Goal: Task Accomplishment & Management: Manage account settings

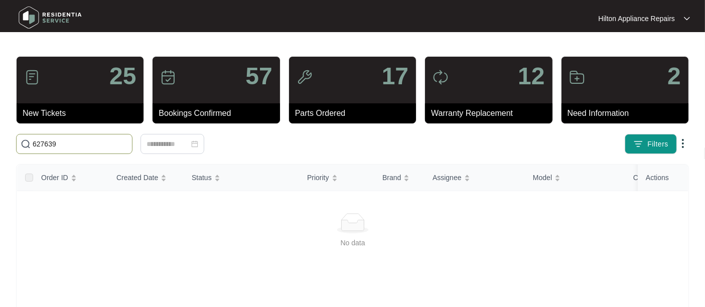
click at [60, 145] on input "627639" at bounding box center [80, 144] width 95 height 11
drag, startPoint x: 62, startPoint y: 146, endPoint x: 12, endPoint y: 141, distance: 50.9
click at [12, 141] on div "627639" at bounding box center [132, 144] width 241 height 20
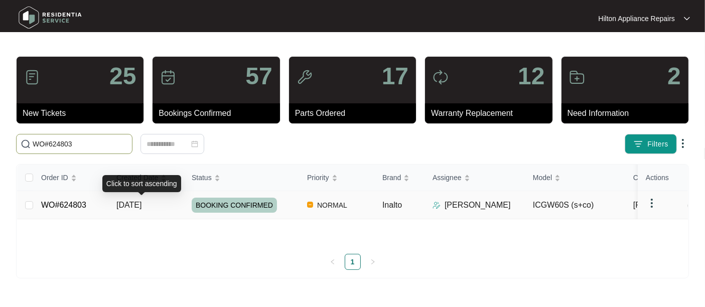
type input "WO#624803"
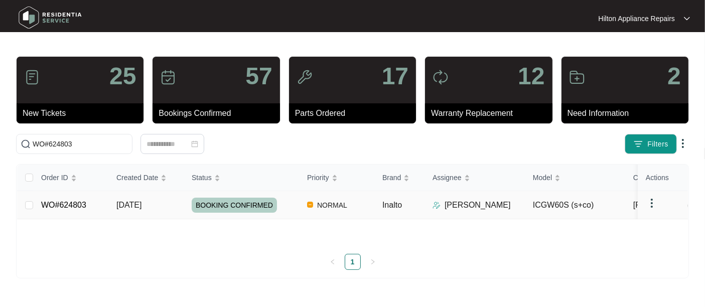
click at [126, 219] on td "[DATE]" at bounding box center [145, 205] width 75 height 28
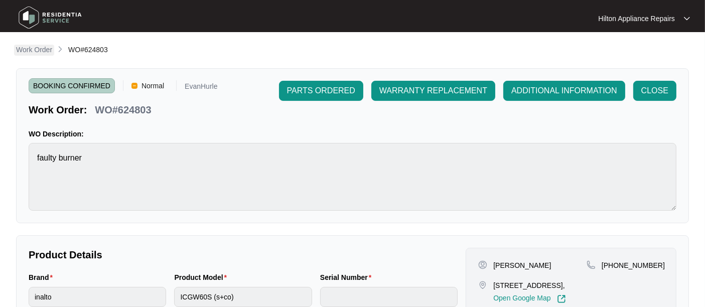
click at [29, 49] on p "Work Order" at bounding box center [34, 50] width 36 height 10
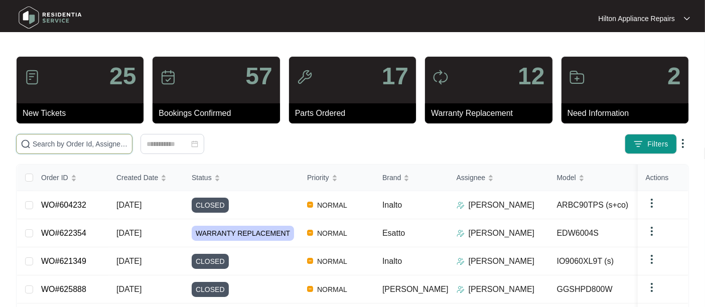
click at [42, 147] on input "text" at bounding box center [80, 144] width 95 height 11
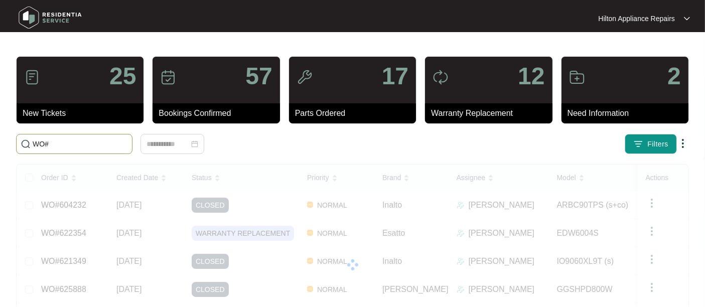
paste input "626083"
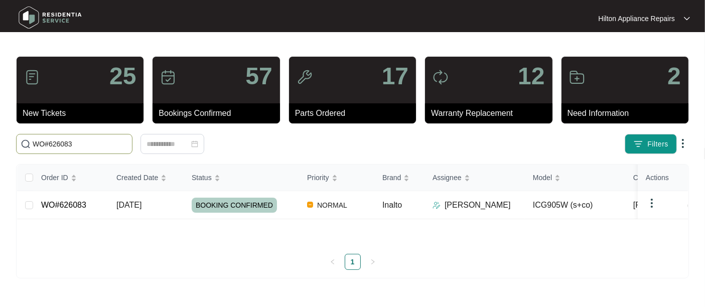
drag, startPoint x: 78, startPoint y: 148, endPoint x: -6, endPoint y: 144, distance: 83.9
click at [0, 144] on html "Hilton Appliance Repairs Hilton App... 25 New Tickets 57 Bookings Confirmed 17 …" at bounding box center [352, 153] width 705 height 307
type input "WO#626083"
click at [142, 209] on span "[DATE]" at bounding box center [128, 205] width 25 height 9
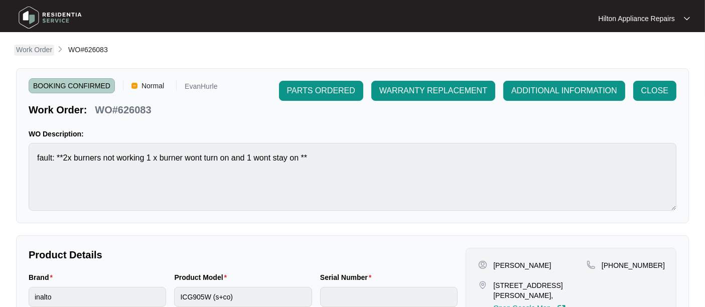
click at [17, 49] on p "Work Order" at bounding box center [34, 50] width 36 height 10
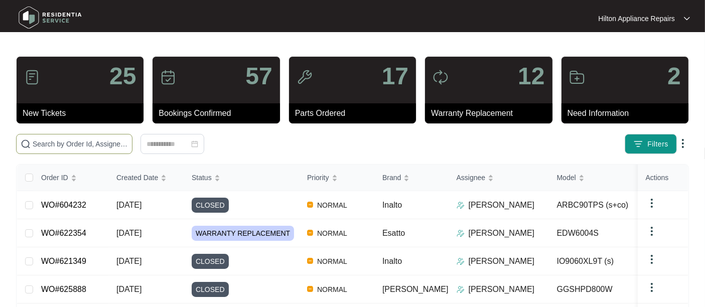
click at [63, 150] on span at bounding box center [74, 144] width 116 height 20
paste input "WO#626906"
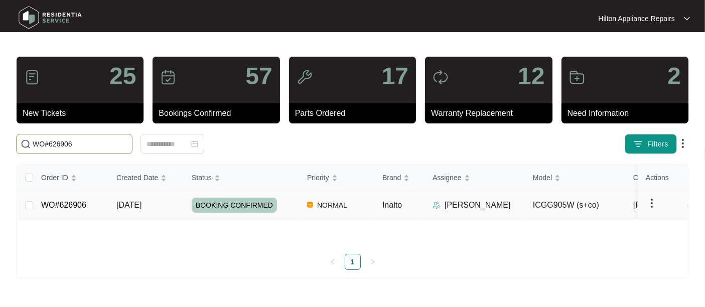
type input "WO#626906"
click at [139, 209] on span "[DATE]" at bounding box center [128, 205] width 25 height 9
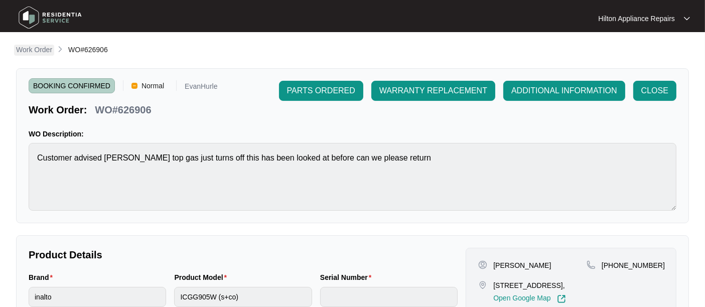
click at [35, 46] on p "Work Order" at bounding box center [34, 50] width 36 height 10
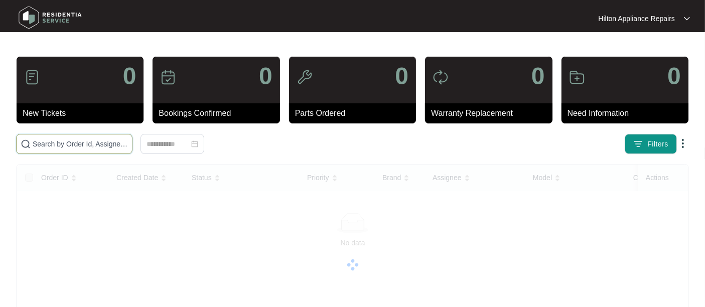
click at [41, 143] on input "text" at bounding box center [80, 144] width 95 height 11
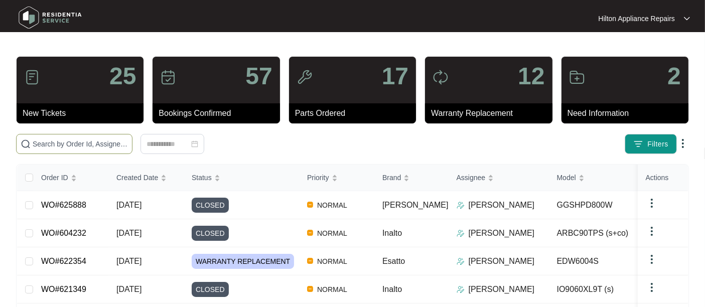
paste input "WO#626916"
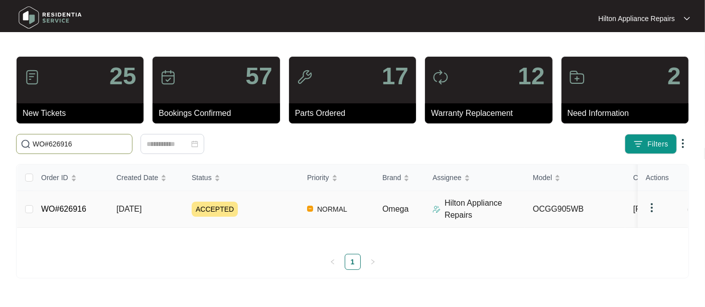
type input "WO#626916"
click at [120, 213] on span "[DATE]" at bounding box center [128, 209] width 25 height 9
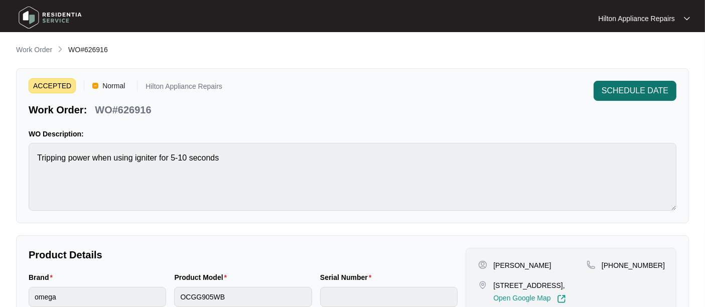
click at [635, 86] on span "SCHEDULE DATE" at bounding box center [635, 91] width 67 height 12
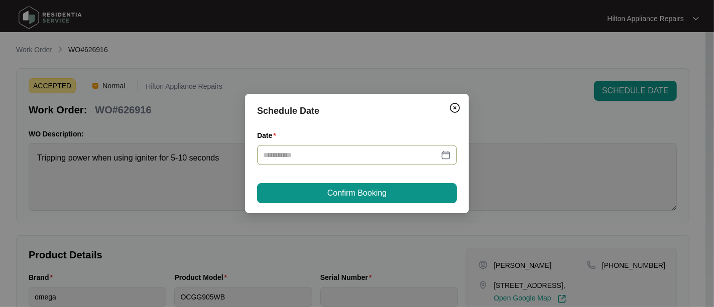
click at [447, 155] on div at bounding box center [357, 155] width 188 height 11
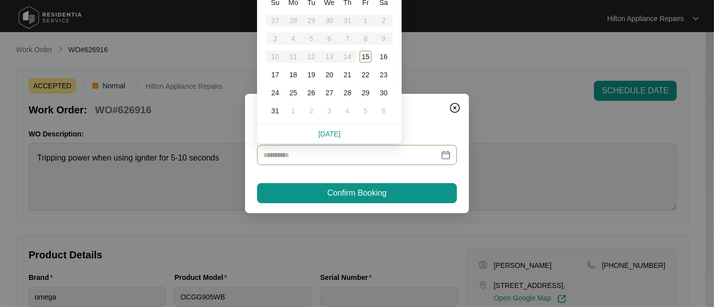
type input "**********"
click at [292, 72] on div "18" at bounding box center [293, 75] width 12 height 12
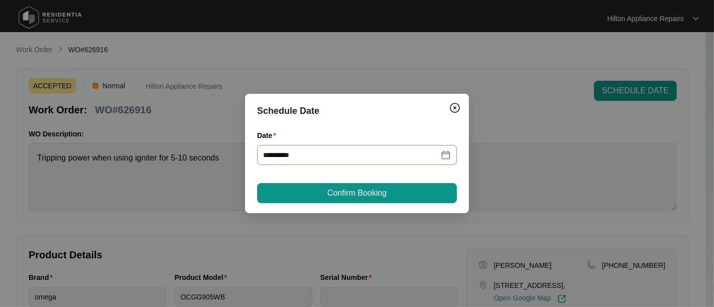
type input "**********"
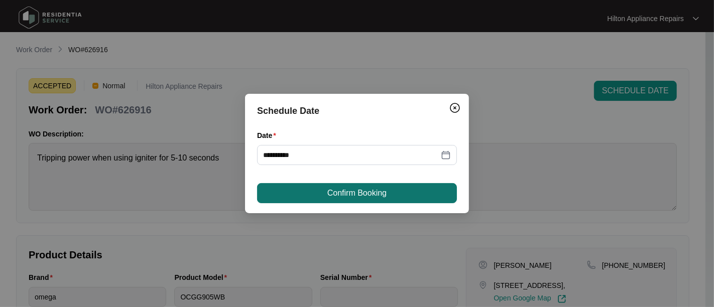
click at [328, 190] on span "Confirm Booking" at bounding box center [356, 193] width 59 height 12
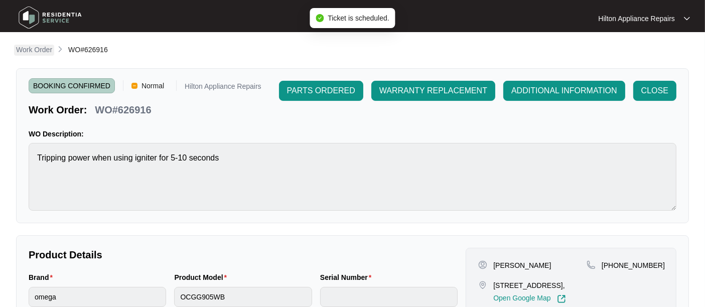
click at [30, 51] on p "Work Order" at bounding box center [34, 50] width 36 height 10
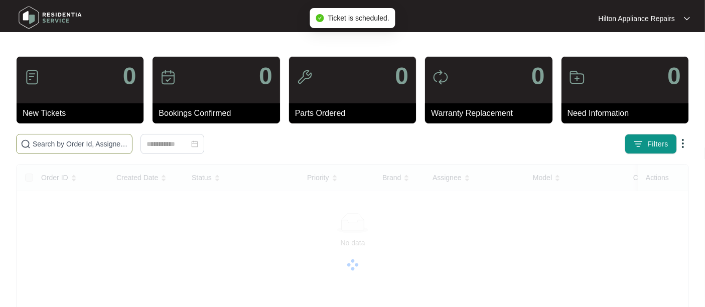
click at [69, 142] on input "text" at bounding box center [80, 144] width 95 height 11
paste input "WO#626916"
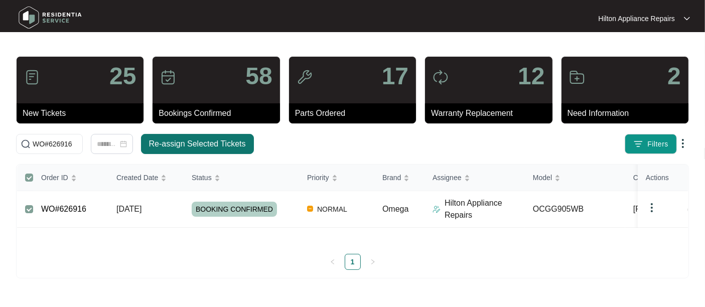
click at [167, 141] on span "Re-assign Selected Tickets" at bounding box center [197, 144] width 97 height 12
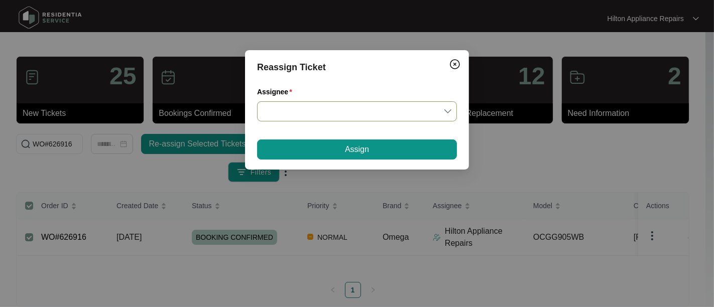
click at [452, 108] on div at bounding box center [357, 111] width 200 height 20
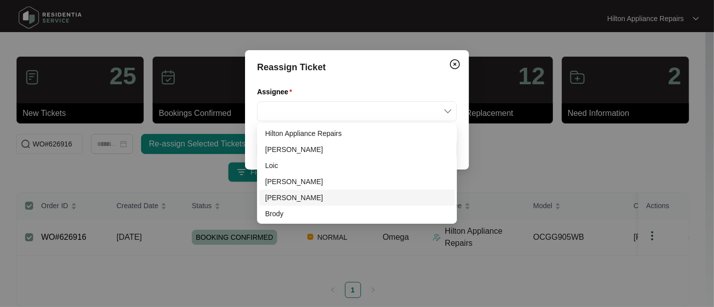
click at [279, 197] on div "[PERSON_NAME]" at bounding box center [357, 197] width 184 height 11
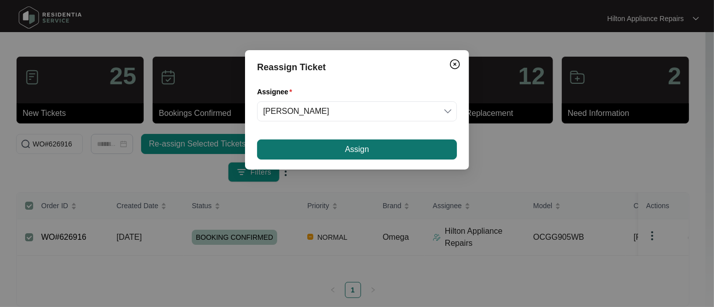
click at [319, 148] on button "Assign" at bounding box center [357, 150] width 200 height 20
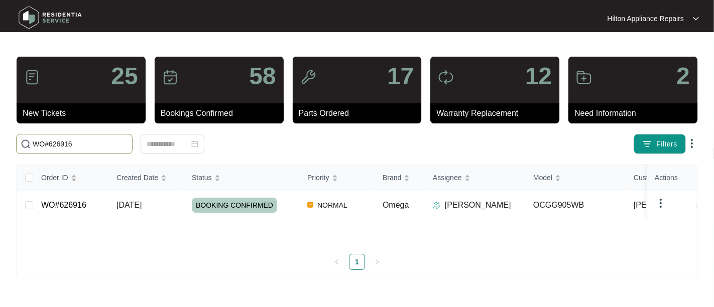
drag, startPoint x: 81, startPoint y: 145, endPoint x: -29, endPoint y: 147, distance: 109.9
click at [0, 147] on html "Hilton Appliance Repairs Hilton App... 25 New Tickets 58 Bookings Confirmed 17 …" at bounding box center [357, 153] width 714 height 307
paste input "258"
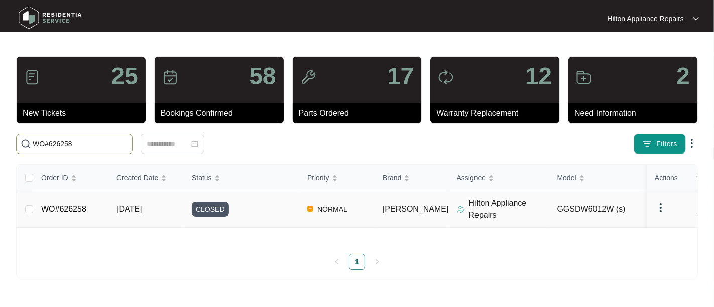
type input "WO#626258"
click at [127, 206] on span "[DATE]" at bounding box center [128, 209] width 25 height 9
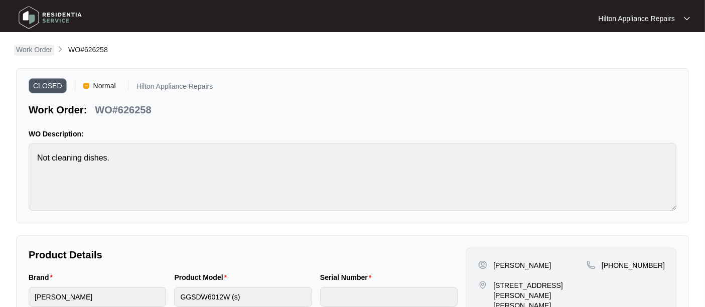
click at [27, 46] on p "Work Order" at bounding box center [34, 50] width 36 height 10
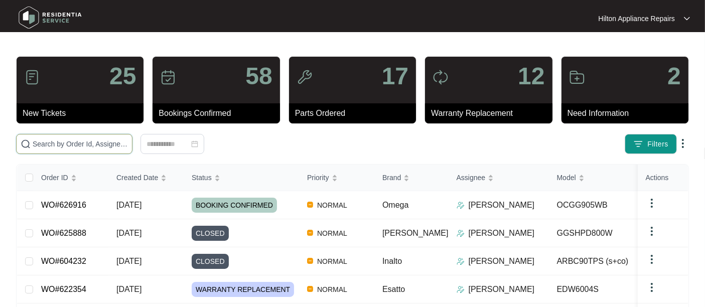
click at [51, 141] on input "text" at bounding box center [80, 144] width 95 height 11
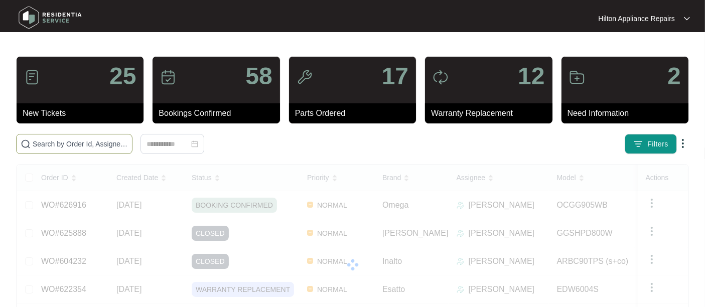
paste input "WO#613888"
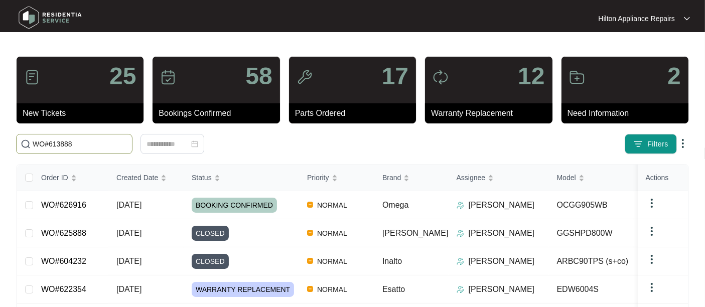
drag, startPoint x: 49, startPoint y: 143, endPoint x: 9, endPoint y: 145, distance: 40.2
click at [9, 145] on main "25 New Tickets 58 Bookings Confirmed 17 Parts Ordered 12 Warranty Replacement 2…" at bounding box center [352, 264] width 705 height 529
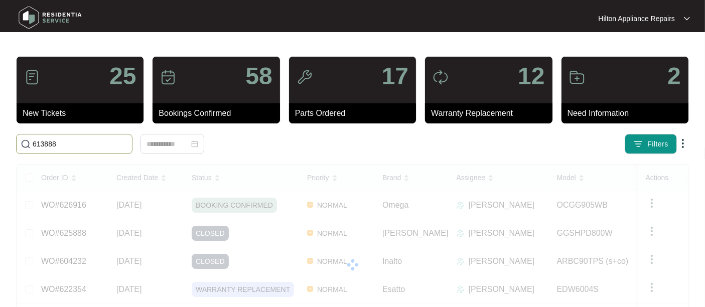
click at [59, 147] on input "613888" at bounding box center [80, 144] width 95 height 11
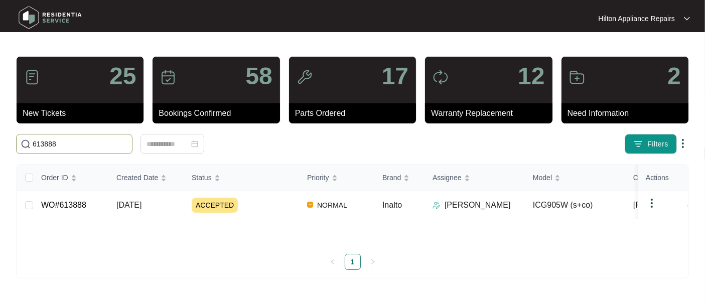
type input "613888"
click at [138, 209] on span "[DATE]" at bounding box center [128, 205] width 25 height 9
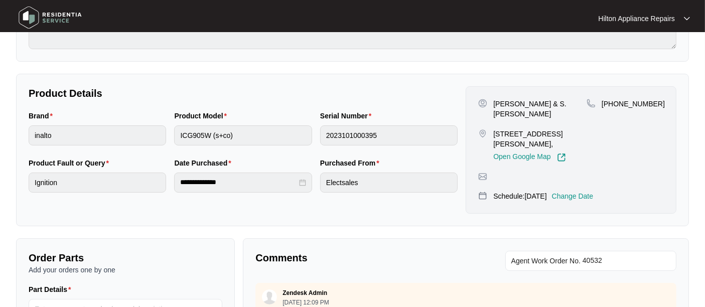
scroll to position [167, 0]
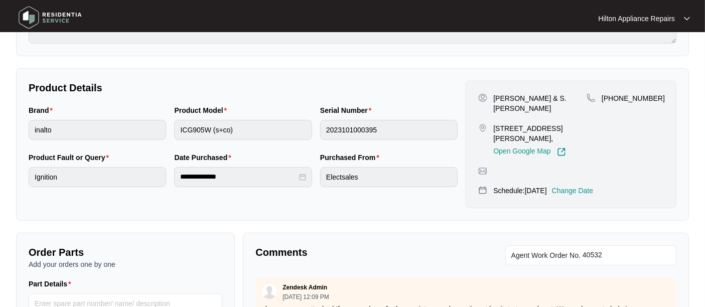
click at [594, 187] on p "Change Date" at bounding box center [573, 191] width 42 height 10
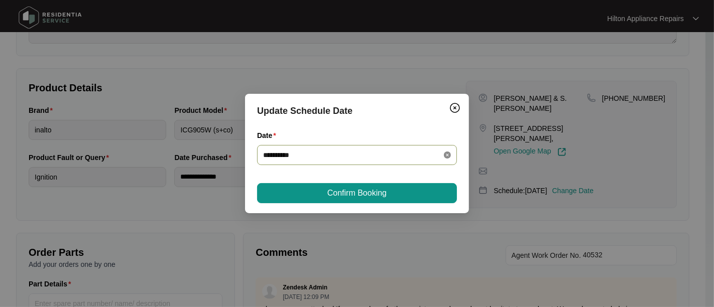
click at [447, 157] on icon "close-circle" at bounding box center [447, 155] width 7 height 7
click at [446, 157] on div at bounding box center [357, 155] width 188 height 11
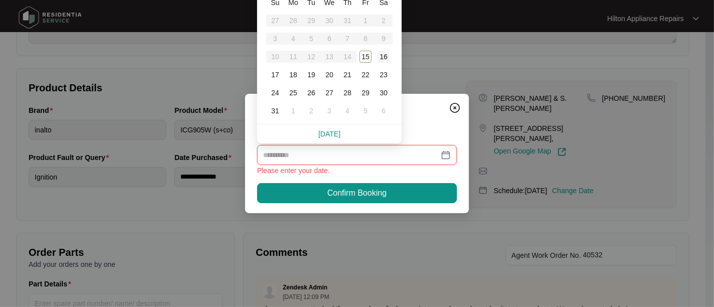
type input "**********"
click at [363, 74] on div "22" at bounding box center [365, 75] width 12 height 12
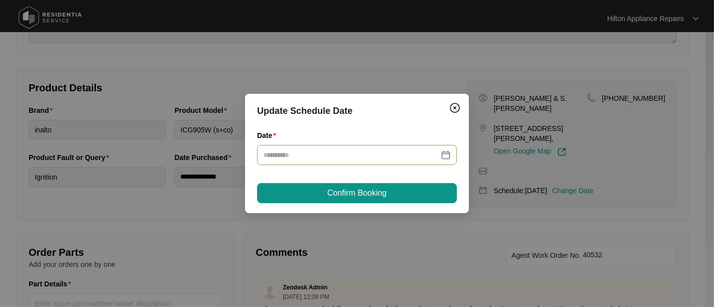
type input "**********"
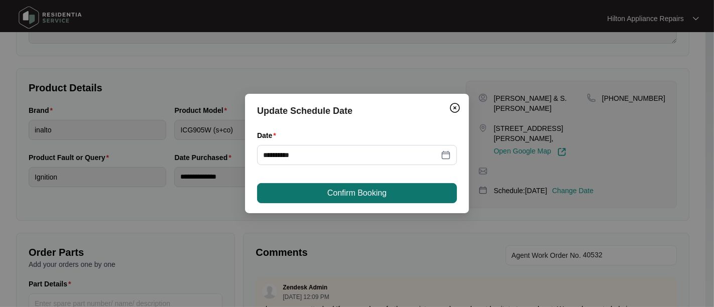
click at [352, 195] on span "Confirm Booking" at bounding box center [356, 193] width 59 height 12
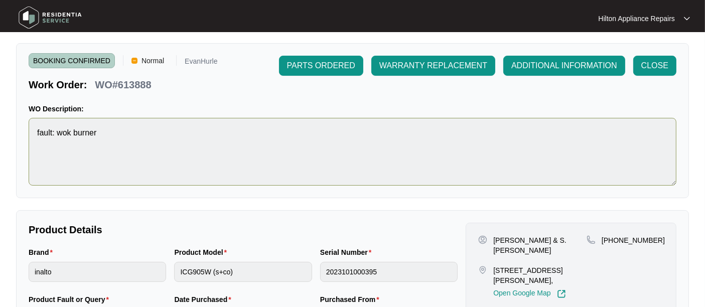
scroll to position [0, 0]
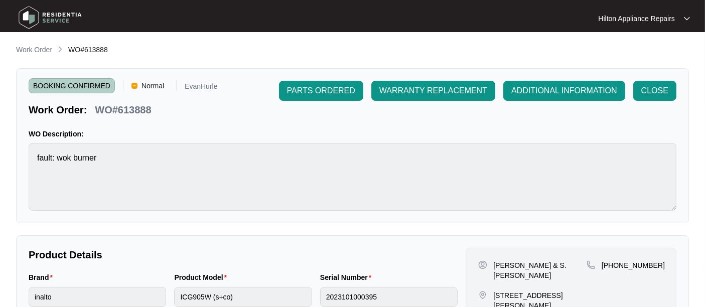
drag, startPoint x: 28, startPoint y: 49, endPoint x: 3, endPoint y: 54, distance: 25.0
click at [28, 49] on p "Work Order" at bounding box center [34, 50] width 36 height 10
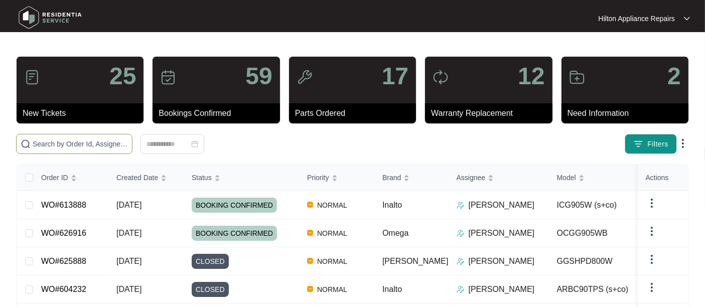
click at [51, 140] on input "text" at bounding box center [80, 144] width 95 height 11
paste input "WO#626774"
click at [48, 144] on input "WO#626774" at bounding box center [80, 144] width 95 height 11
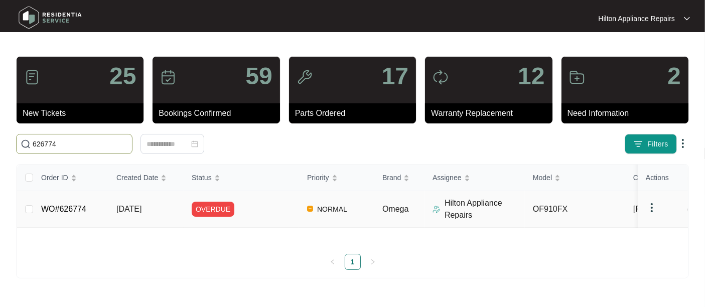
type input "626774"
click at [125, 213] on span "[DATE]" at bounding box center [128, 209] width 25 height 9
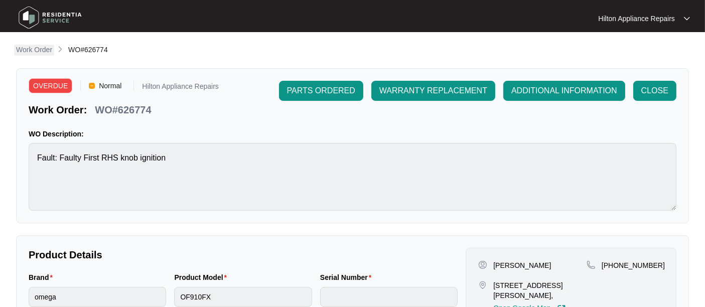
click at [32, 48] on p "Work Order" at bounding box center [34, 50] width 36 height 10
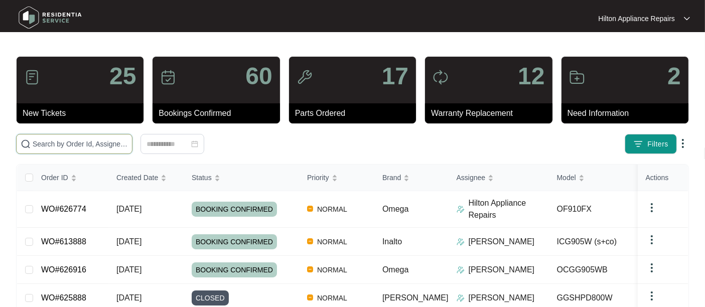
click at [58, 141] on input "text" at bounding box center [80, 144] width 95 height 11
paste input "WO#626774"
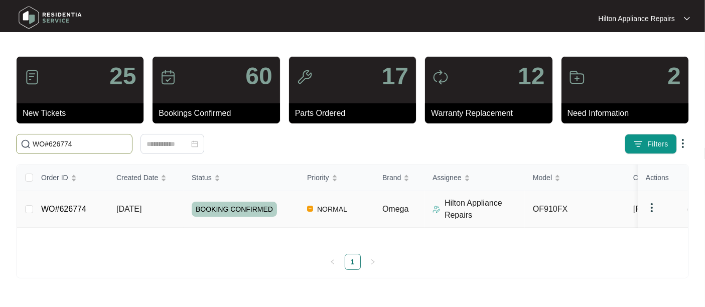
type input "WO#626774"
click at [132, 213] on span "[DATE]" at bounding box center [128, 209] width 25 height 9
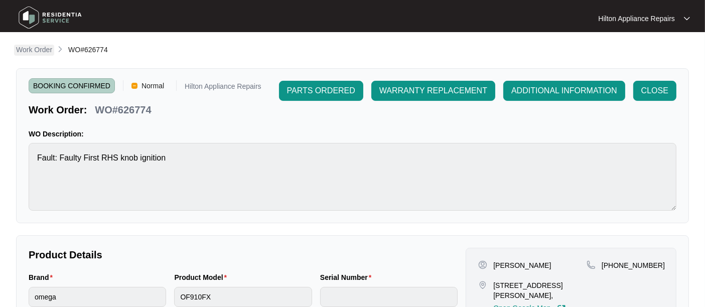
click at [28, 47] on p "Work Order" at bounding box center [34, 50] width 36 height 10
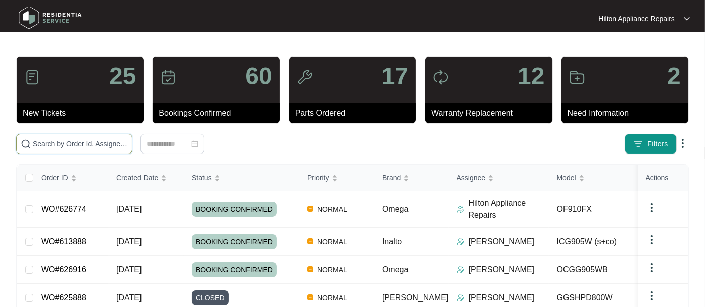
click at [44, 146] on input "text" at bounding box center [80, 144] width 95 height 11
paste input "WO#626774"
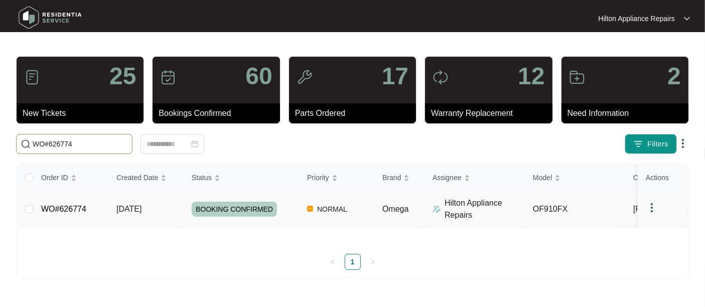
type input "WO#626774"
click at [23, 228] on td at bounding box center [25, 209] width 16 height 37
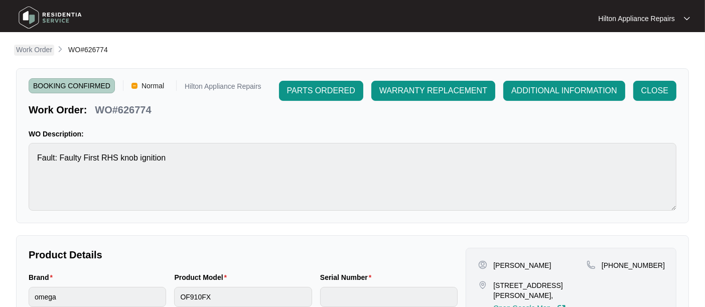
click at [35, 51] on p "Work Order" at bounding box center [34, 50] width 36 height 10
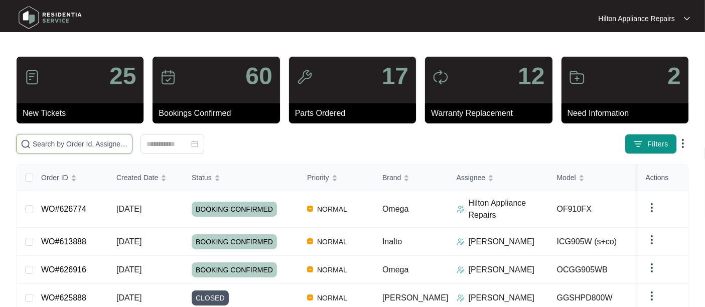
click at [41, 139] on input "text" at bounding box center [80, 144] width 95 height 11
paste input "WO#626774"
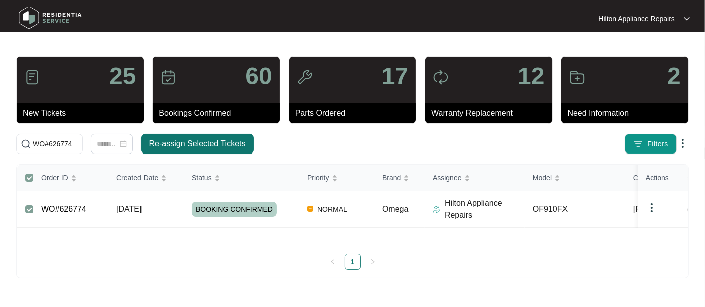
click at [165, 145] on span "Re-assign Selected Tickets" at bounding box center [197, 144] width 97 height 12
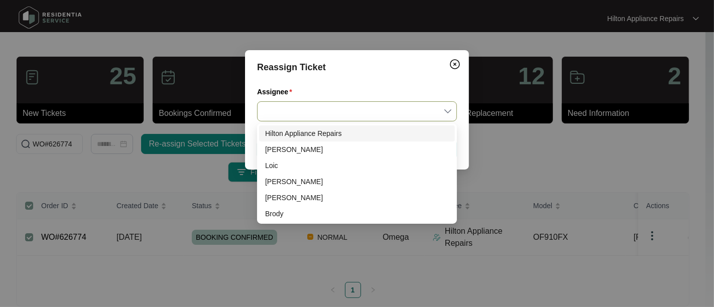
click at [447, 113] on input "Assignee" at bounding box center [357, 111] width 188 height 19
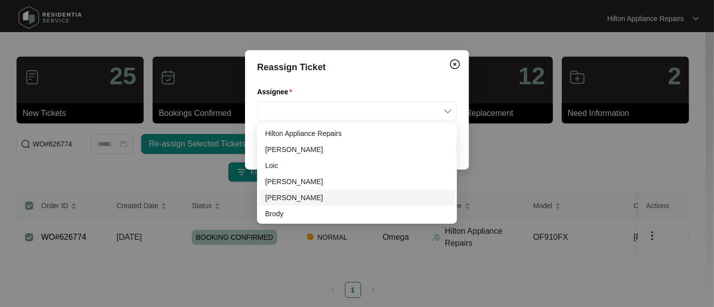
click at [278, 197] on div "[PERSON_NAME]" at bounding box center [357, 197] width 184 height 11
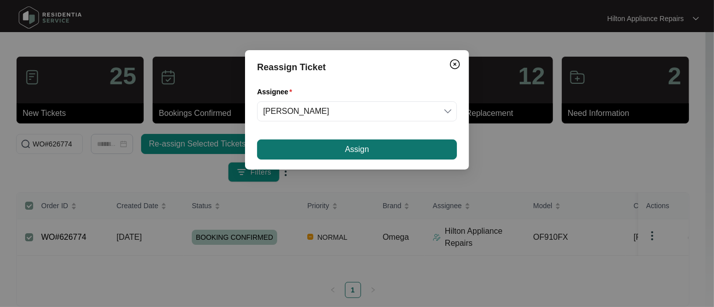
click at [332, 151] on button "Assign" at bounding box center [357, 150] width 200 height 20
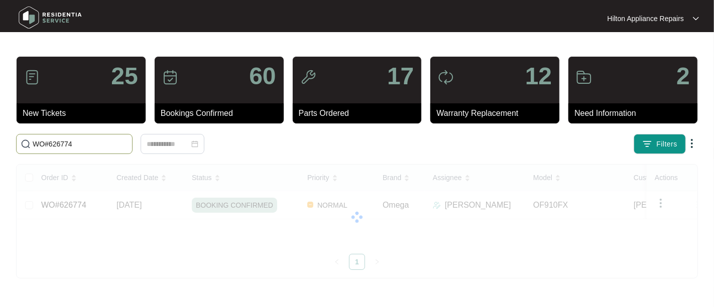
drag, startPoint x: 86, startPoint y: 144, endPoint x: -12, endPoint y: 138, distance: 98.5
click at [0, 138] on html "Hilton Appliance Repairs Hilton App... 25 New Tickets 60 Bookings Confirmed 17 …" at bounding box center [357, 153] width 714 height 307
paste input "7109"
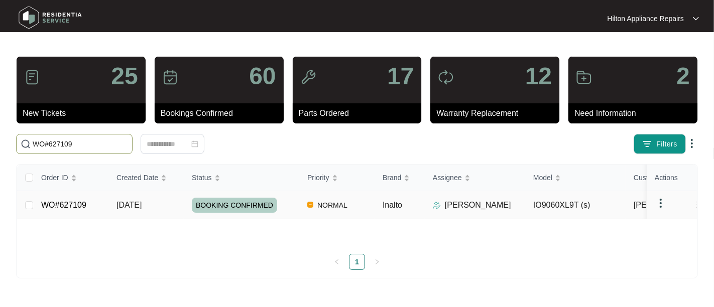
type input "WO#627109"
click at [126, 201] on span "[DATE]" at bounding box center [128, 205] width 25 height 9
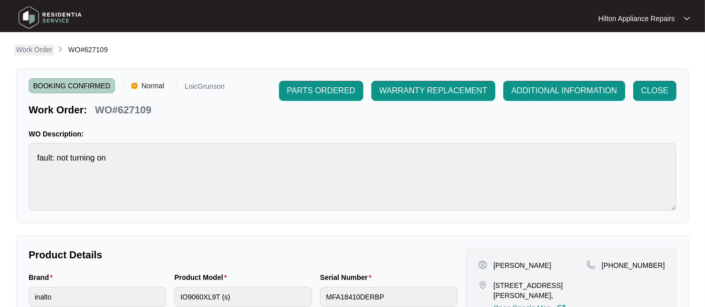
click at [36, 52] on p "Work Order" at bounding box center [34, 50] width 36 height 10
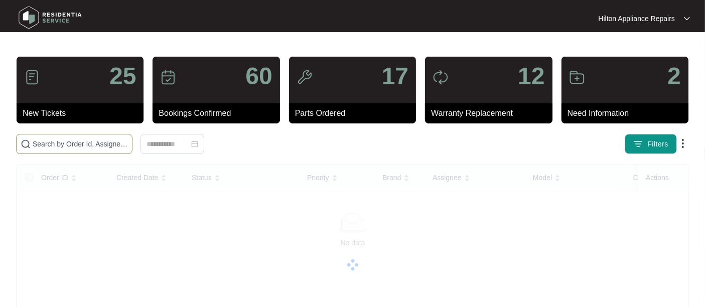
click at [49, 142] on input "text" at bounding box center [80, 144] width 95 height 11
paste input "WO#592653"
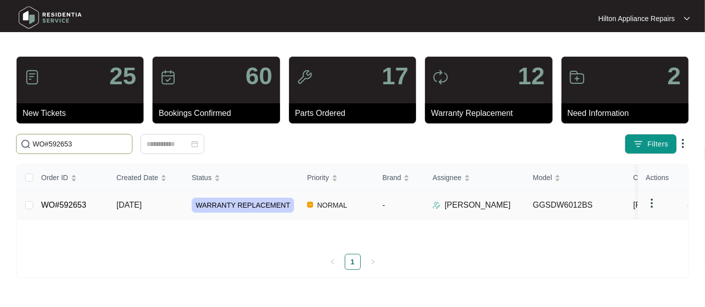
type input "WO#592653"
click at [124, 209] on span "[DATE]" at bounding box center [128, 205] width 25 height 9
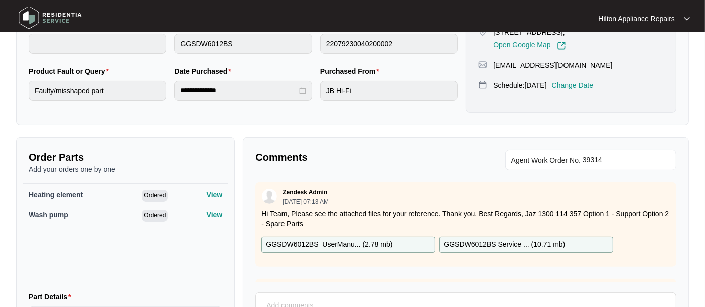
scroll to position [366, 0]
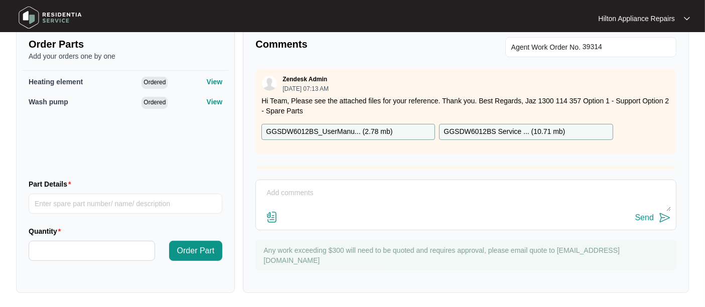
click at [270, 187] on textarea at bounding box center [466, 198] width 410 height 26
drag, startPoint x: 502, startPoint y: 187, endPoint x: 251, endPoint y: 183, distance: 251.0
click at [251, 183] on div "Comments Agent Work Order No. Zendesk Admin [DATE] 07:13 AM Hi Team, Please see…" at bounding box center [466, 159] width 446 height 269
type textarea "Customer didn't call to schedule installation. I called Jack LMTC & texted"
click at [641, 216] on div "Send" at bounding box center [644, 217] width 19 height 9
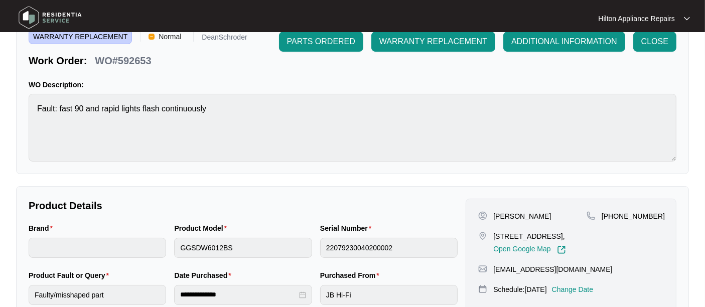
scroll to position [0, 0]
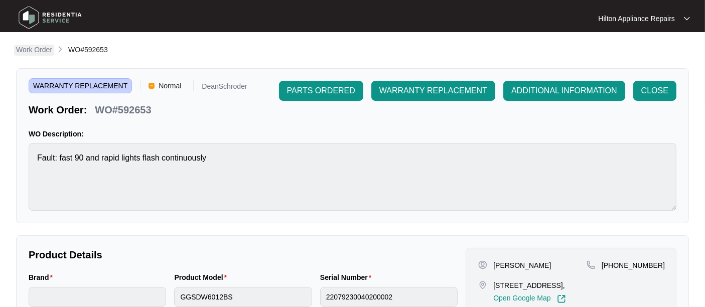
click at [36, 47] on p "Work Order" at bounding box center [34, 50] width 36 height 10
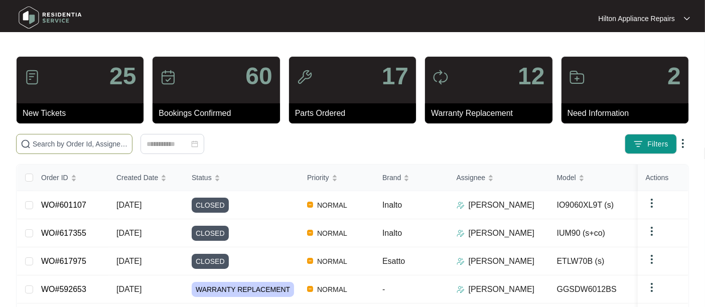
click at [69, 145] on input "text" at bounding box center [80, 144] width 95 height 11
paste input "WO#619858"
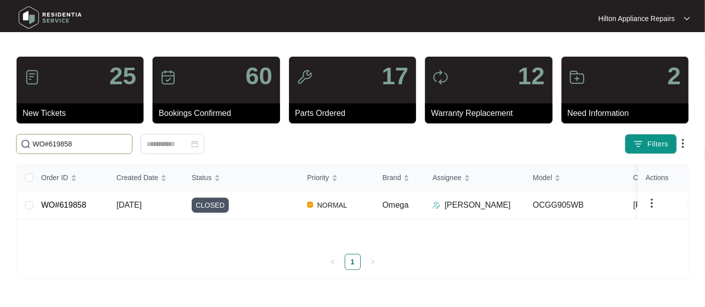
scroll to position [14, 0]
type input "WO#619858"
click at [128, 209] on span "[DATE]" at bounding box center [128, 205] width 25 height 9
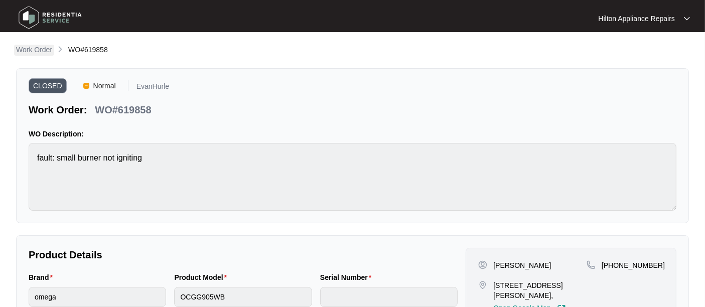
click at [38, 46] on p "Work Order" at bounding box center [34, 50] width 36 height 10
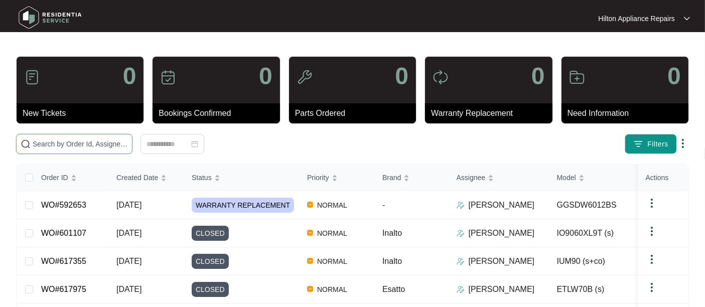
click at [54, 147] on input "text" at bounding box center [80, 144] width 95 height 11
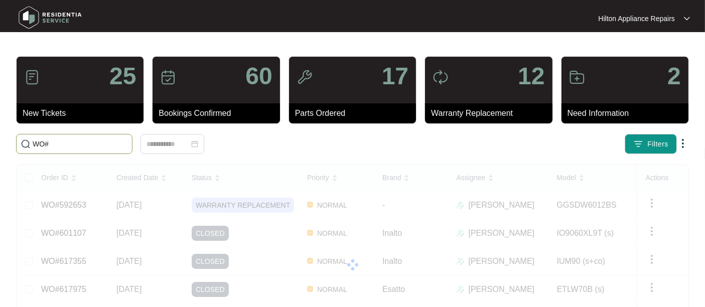
paste input "604232"
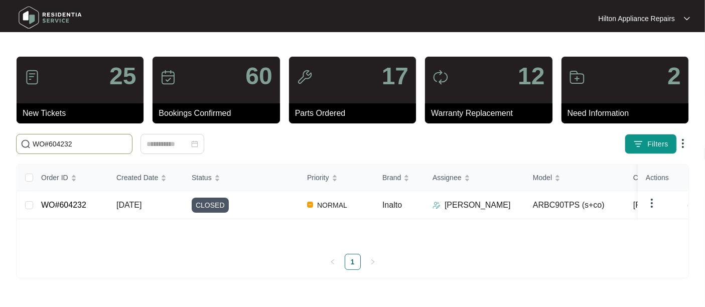
click at [48, 145] on input "WO#604232" at bounding box center [80, 144] width 95 height 11
click at [74, 143] on input "604232" at bounding box center [80, 144] width 95 height 11
type input "604232"
click at [136, 209] on span "[DATE]" at bounding box center [128, 205] width 25 height 9
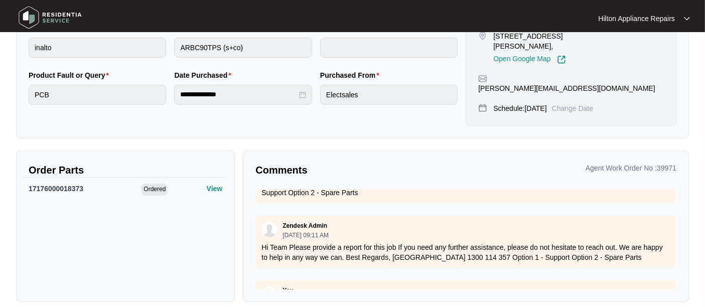
scroll to position [1282, 0]
